Goal: Task Accomplishment & Management: Manage account settings

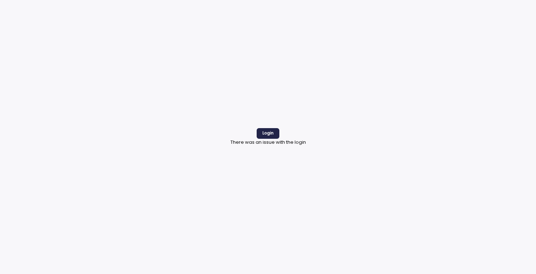
click at [268, 133] on span "Login" at bounding box center [267, 133] width 11 height 10
